Goal: Task Accomplishment & Management: Manage account settings

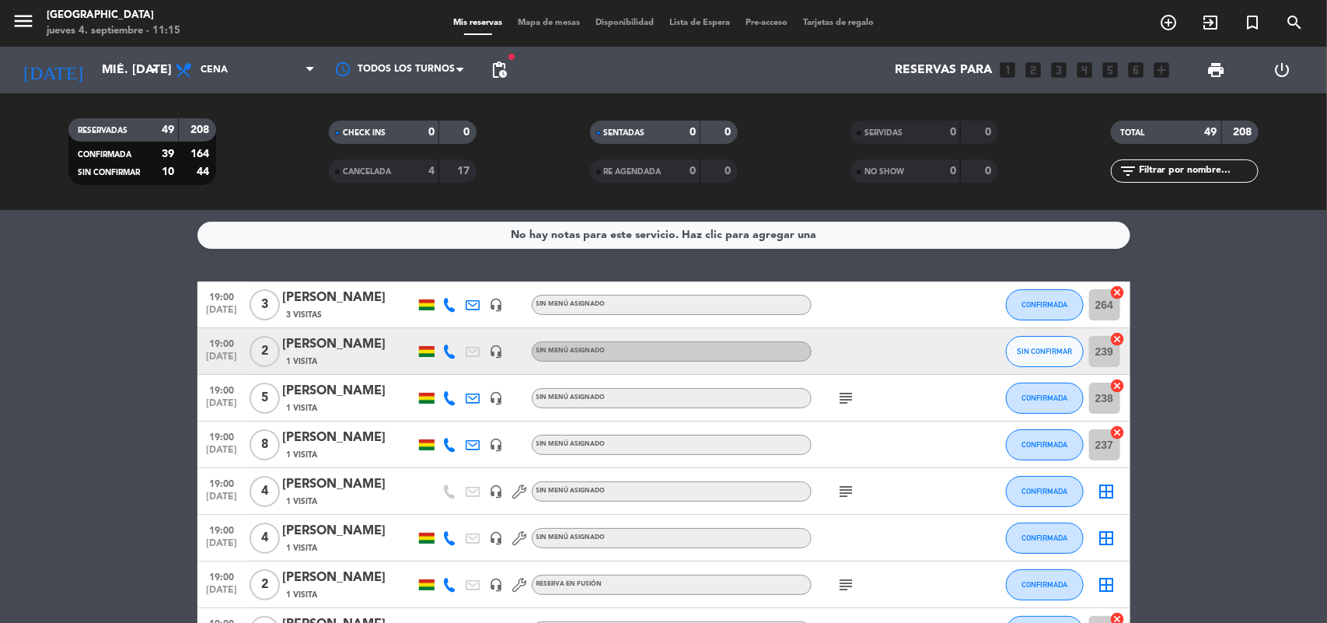
click at [113, 66] on input "mié. [DATE]" at bounding box center [176, 70] width 164 height 30
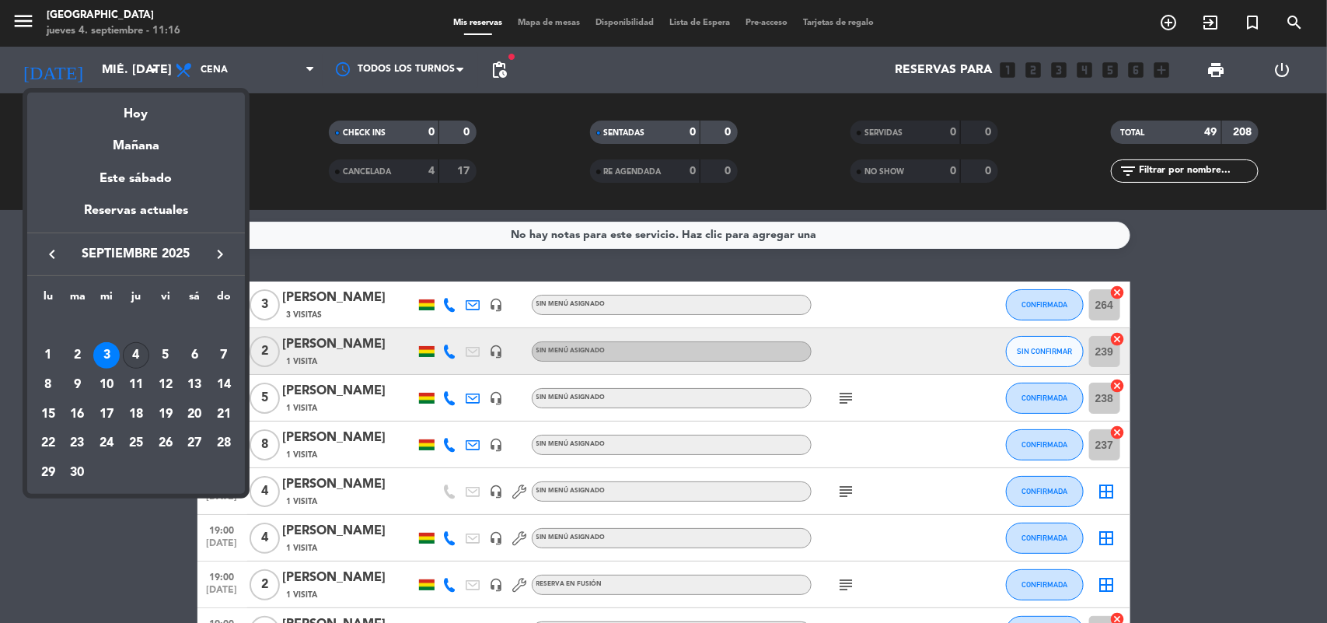
click at [138, 352] on div "4" at bounding box center [136, 355] width 26 height 26
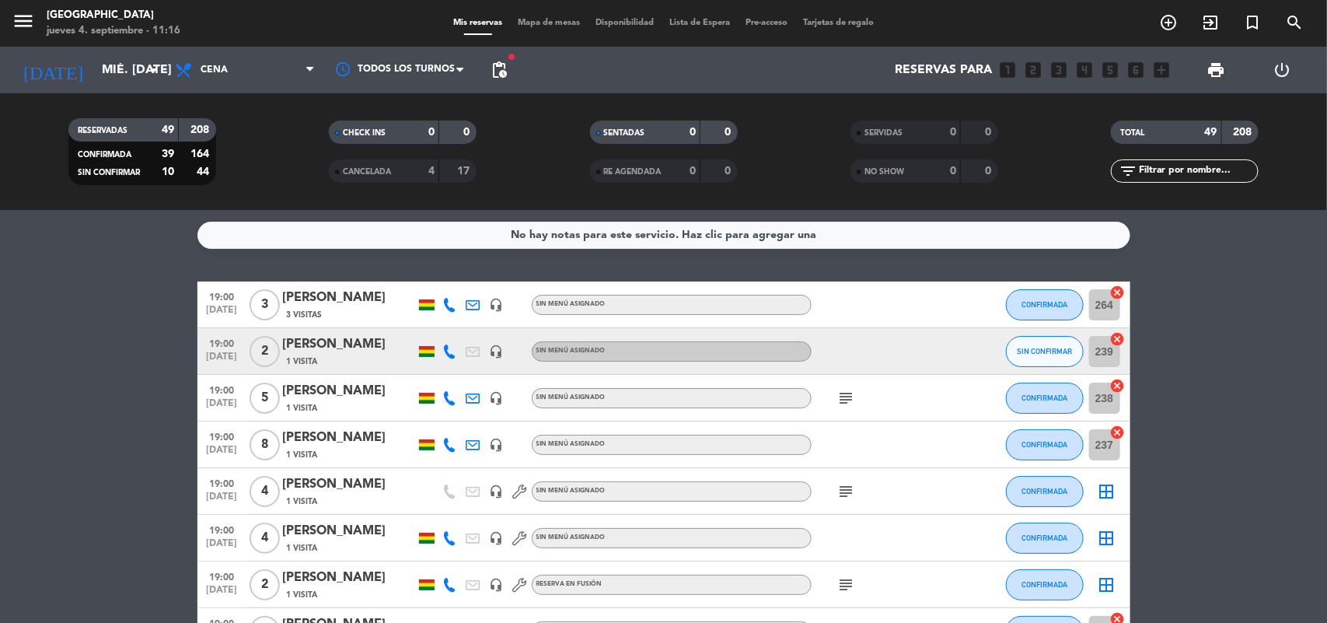
type input "[DEMOGRAPHIC_DATA] [DATE]"
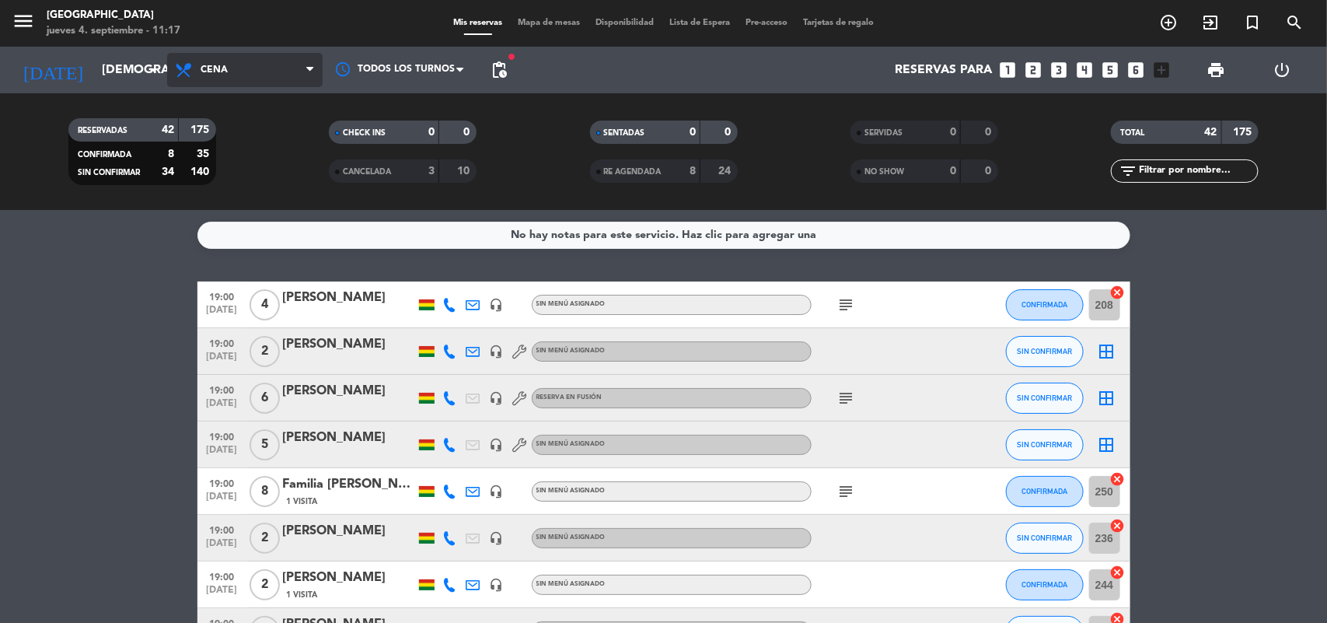
click at [228, 68] on span "Cena" at bounding box center [244, 70] width 155 height 34
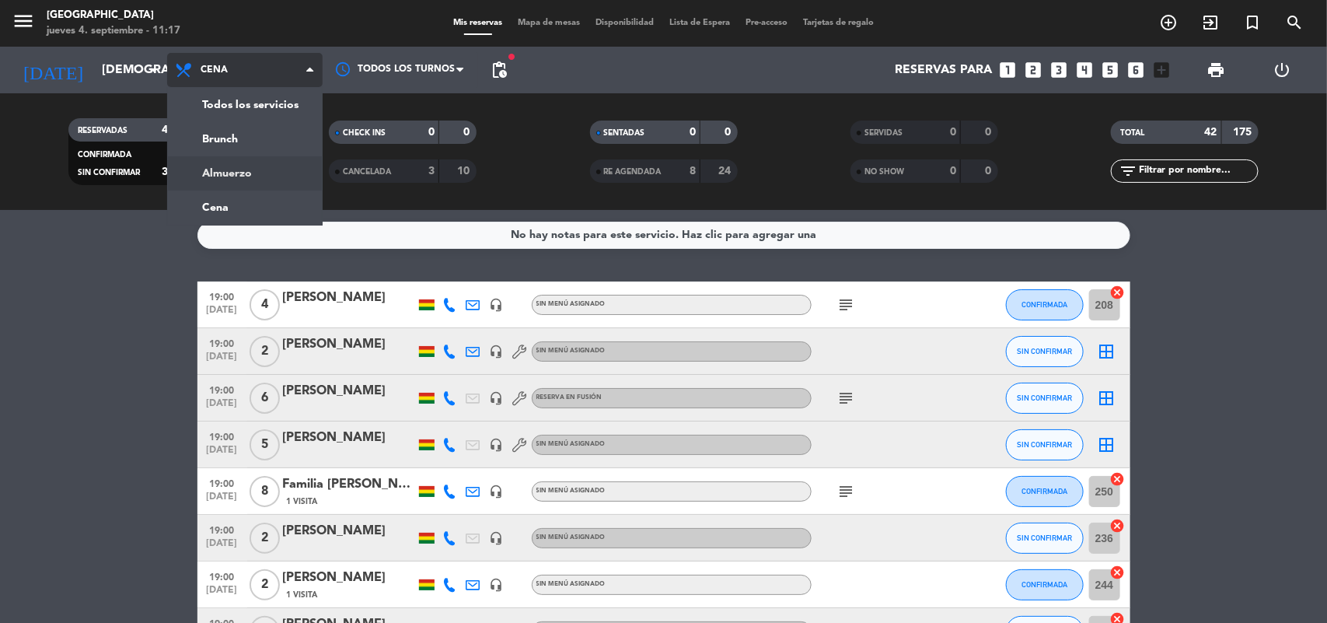
click at [253, 171] on div "menu Jardín de Asia jueves 4. septiembre - 11:17 Mis reservas Mapa de mesas Dis…" at bounding box center [663, 105] width 1327 height 210
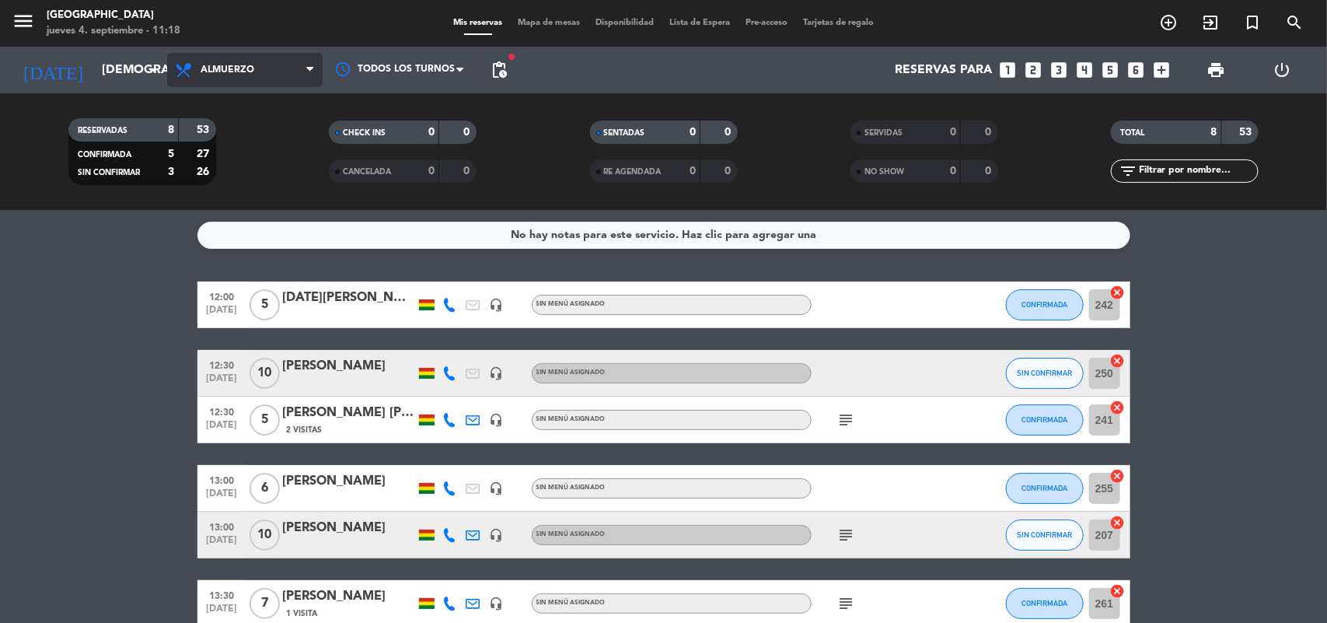
click at [242, 84] on span "Almuerzo" at bounding box center [244, 70] width 155 height 34
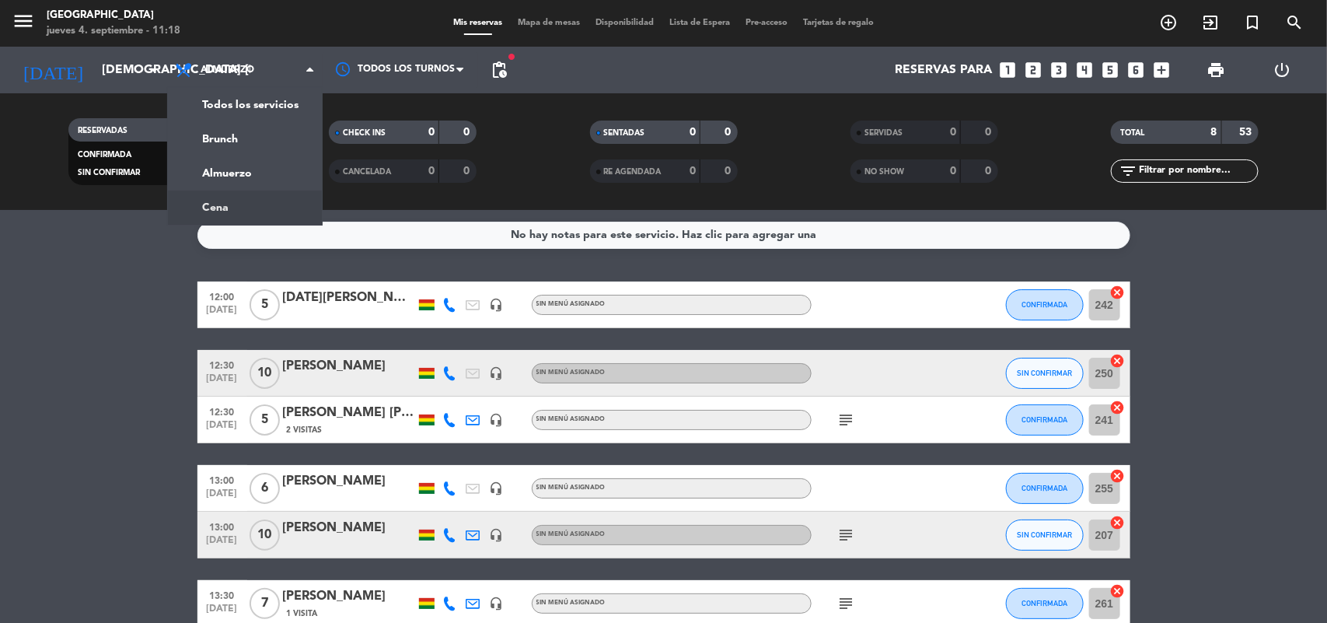
click at [129, 272] on div "No hay notas para este servicio. Haz clic para agregar una 12:00 [DATE] 5 [DATE…" at bounding box center [663, 416] width 1327 height 413
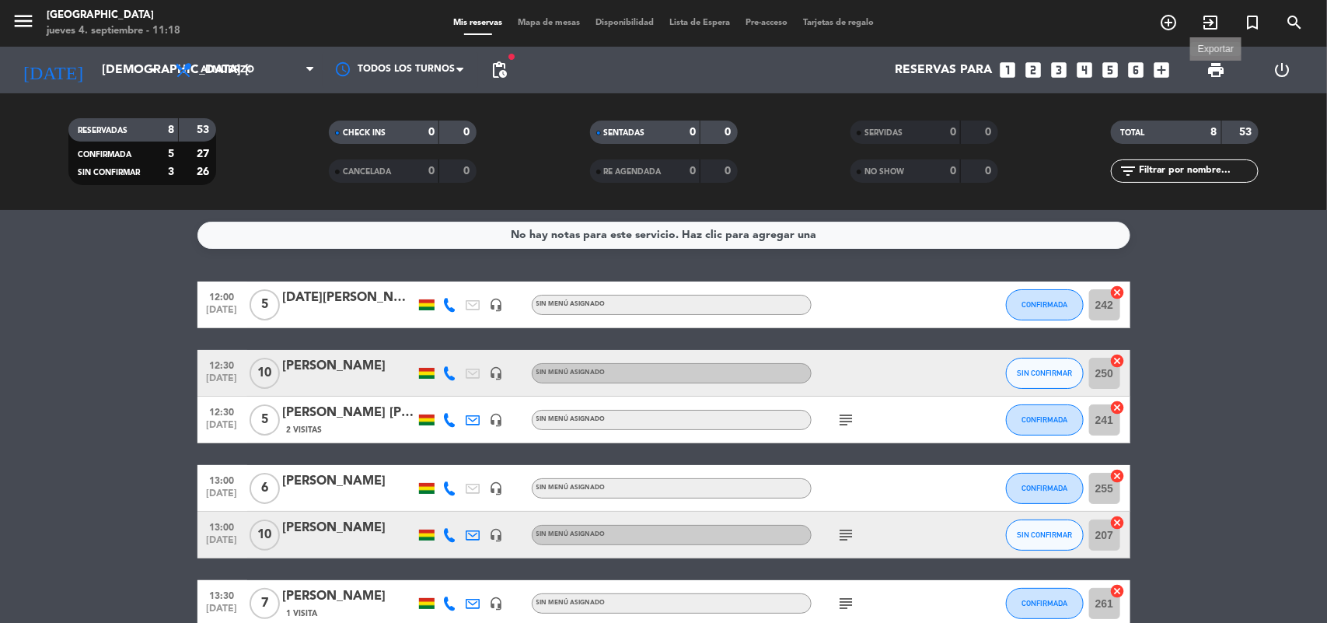
click at [1215, 68] on span "print" at bounding box center [1215, 70] width 19 height 19
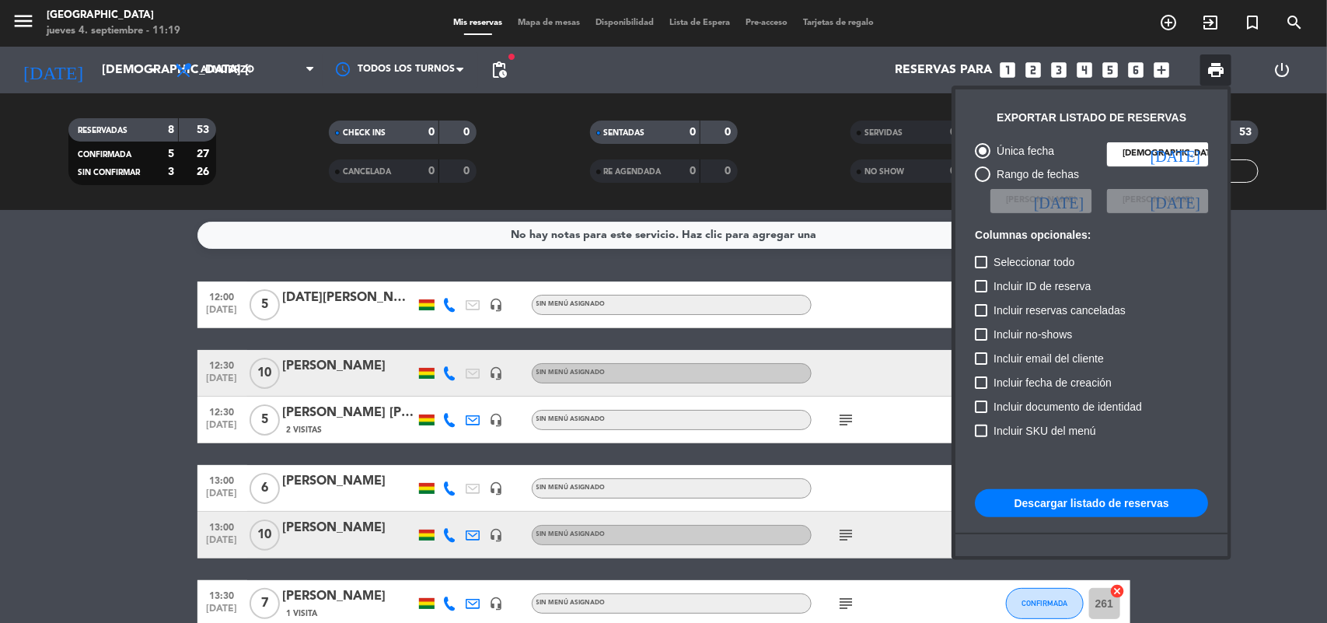
click at [1106, 495] on button "Descargar listado de reservas" at bounding box center [1091, 503] width 233 height 28
click at [122, 393] on div at bounding box center [663, 311] width 1327 height 623
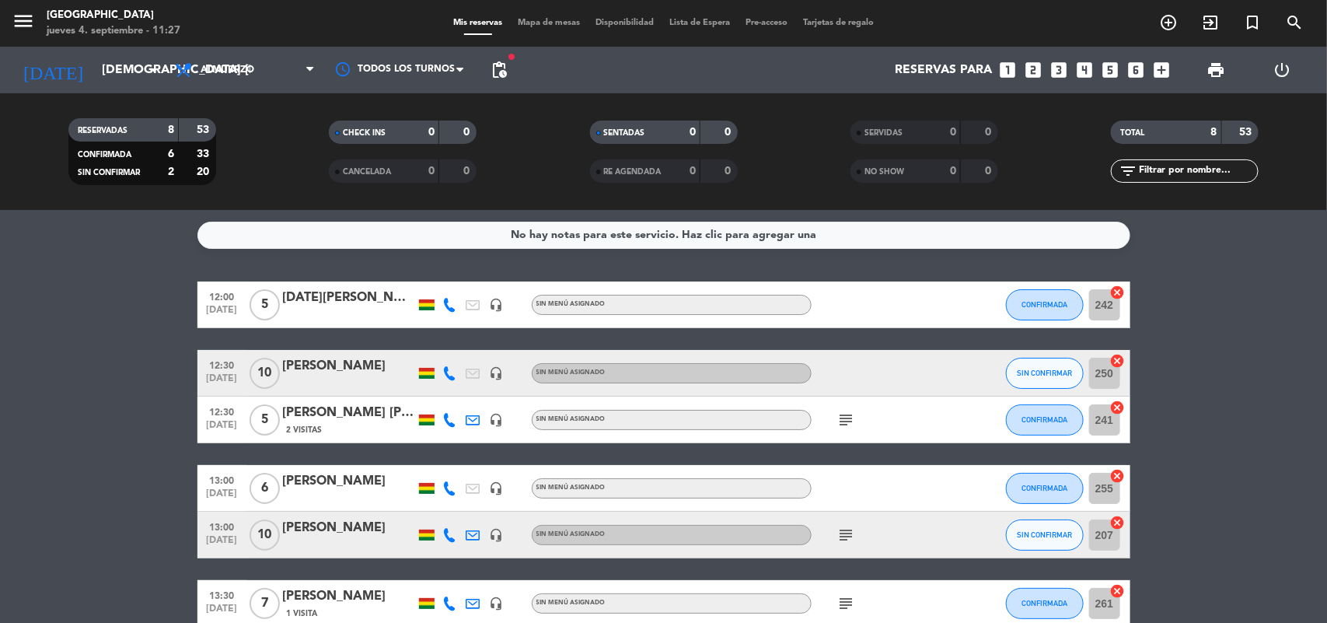
click at [0, 438] on bookings-row "12:00 [DATE] 5 [DATE][PERSON_NAME] headset_mic Sin menú asignado CONFIRMADA 242…" at bounding box center [663, 511] width 1327 height 460
click at [80, 383] on bookings-row "12:00 [DATE] 5 [DATE][PERSON_NAME] headset_mic Sin menú asignado CONFIRMADA 242…" at bounding box center [663, 511] width 1327 height 460
click at [200, 82] on span "Almuerzo" at bounding box center [244, 70] width 155 height 34
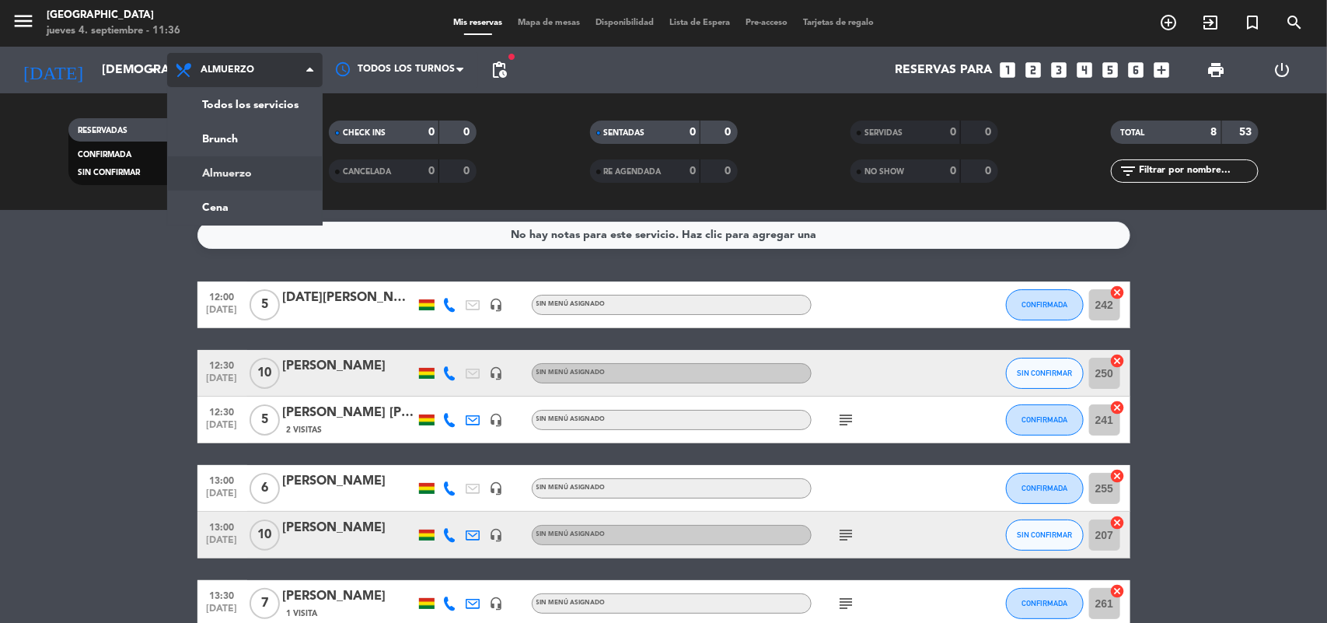
click at [214, 214] on ng-component "menu Jardín de Asia jueves 4. septiembre - 11:36 Mis reservas Mapa de mesas Dis…" at bounding box center [663, 311] width 1327 height 623
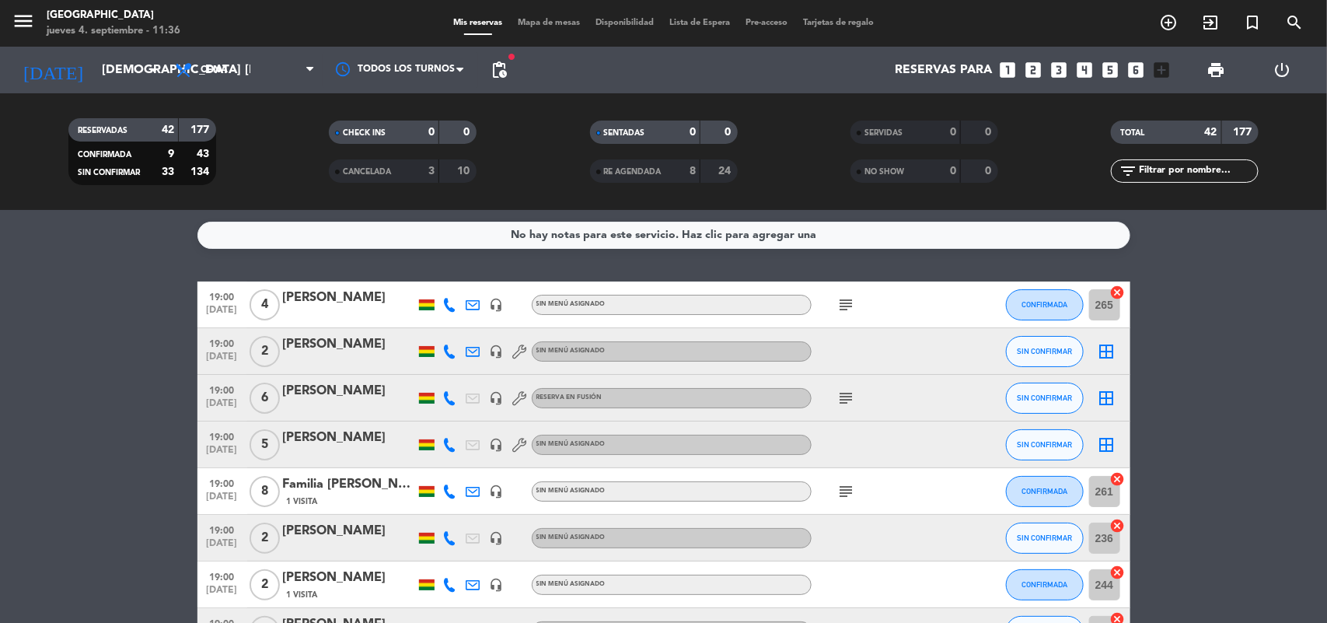
click at [851, 305] on icon "subject" at bounding box center [846, 304] width 19 height 19
click at [1216, 72] on span "print" at bounding box center [1215, 70] width 19 height 19
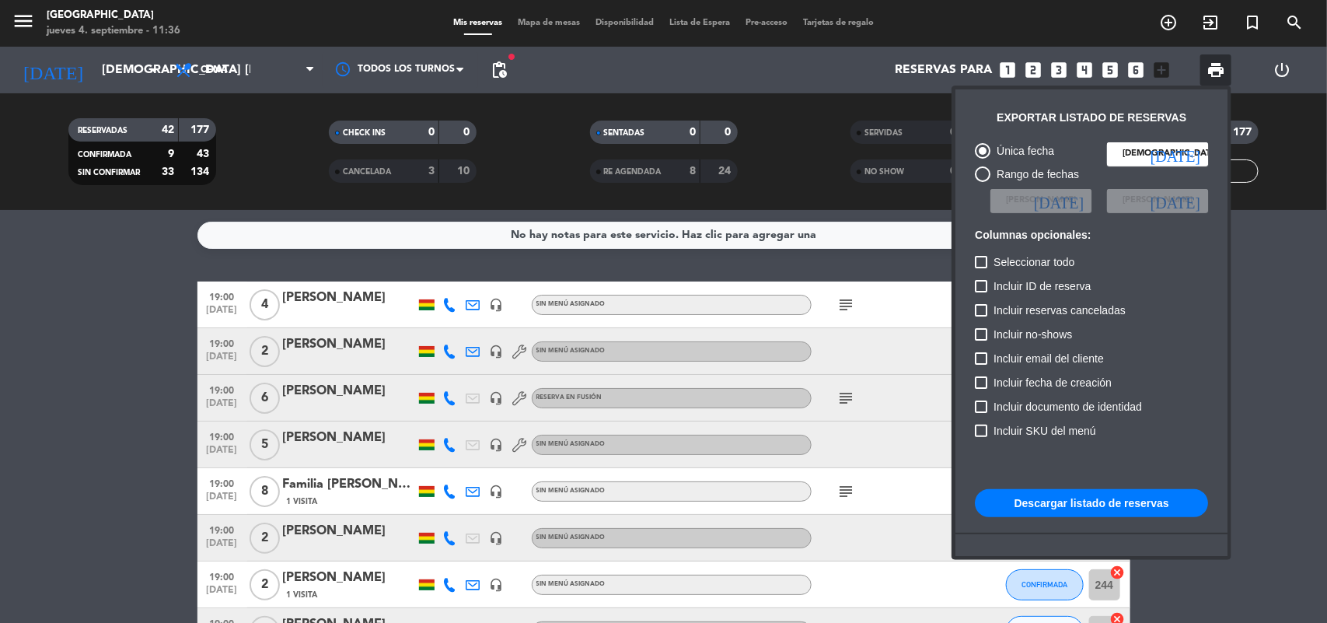
click at [1129, 509] on button "Descargar listado de reservas" at bounding box center [1091, 503] width 233 height 28
